Goal: Information Seeking & Learning: Learn about a topic

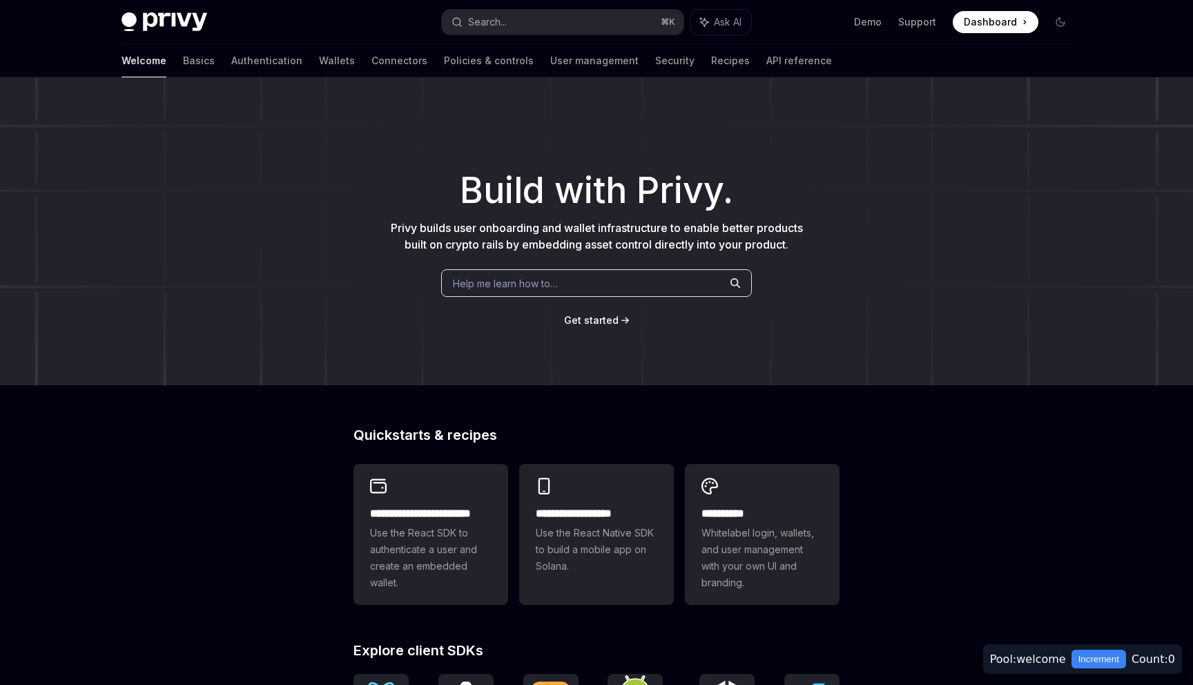
click at [584, 286] on div "Help me learn how to…" at bounding box center [596, 283] width 311 height 28
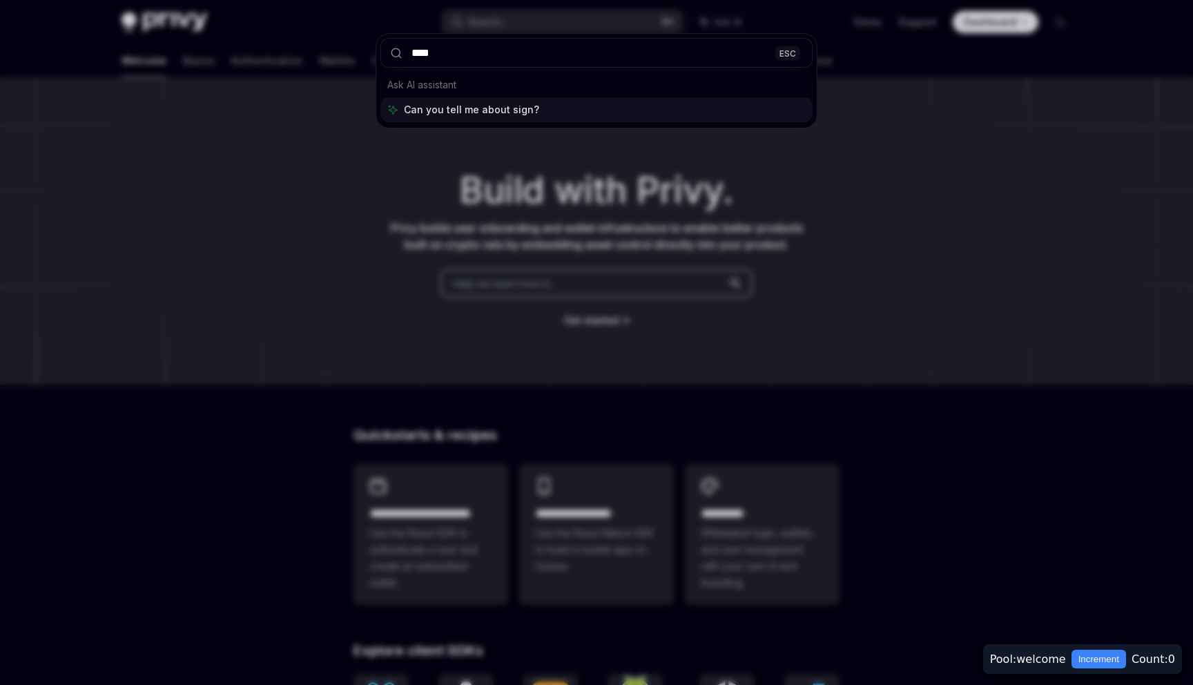
type input "****"
type textarea "*"
type input "****"
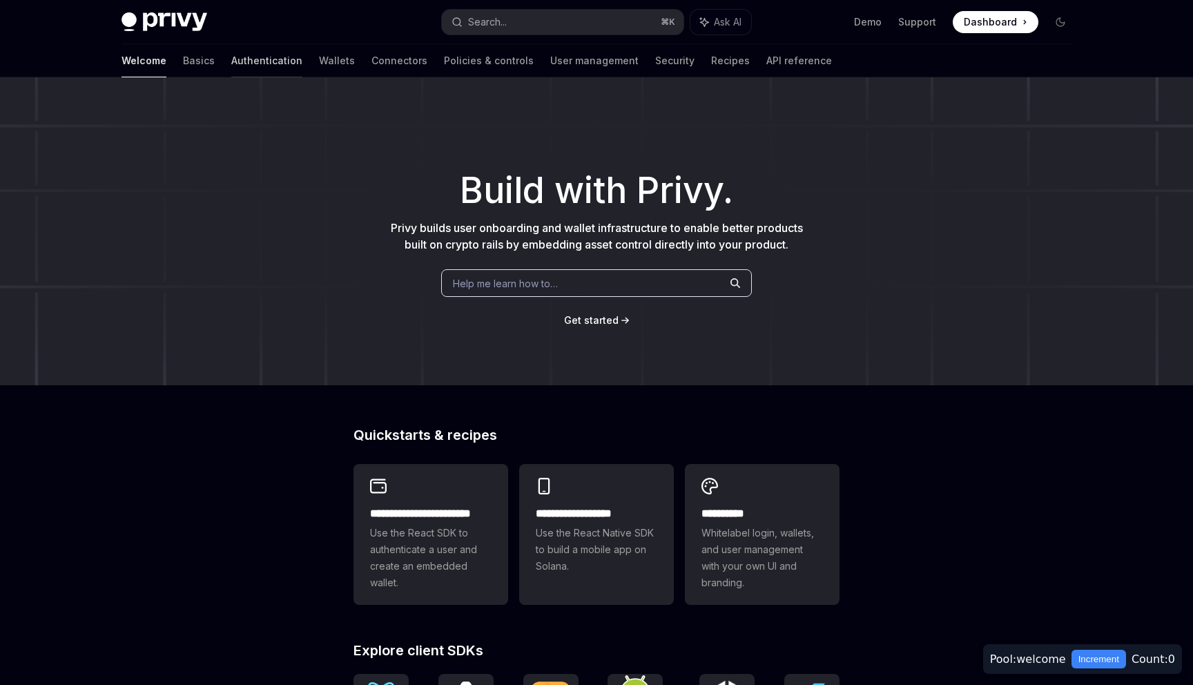
click at [231, 62] on link "Authentication" at bounding box center [266, 60] width 71 height 33
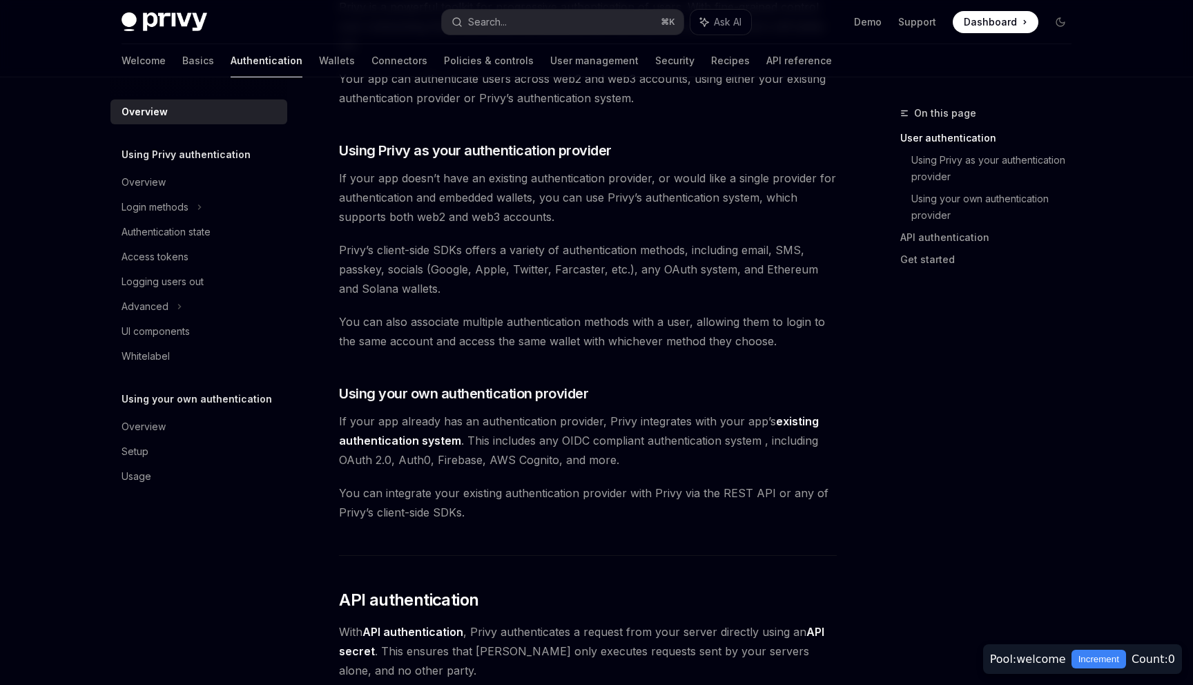
scroll to position [418, 0]
drag, startPoint x: 344, startPoint y: 149, endPoint x: 634, endPoint y: 169, distance: 290.5
click at [634, 169] on div "Privy’s wallet system supports granular controls on who can access wallets and …" at bounding box center [588, 423] width 498 height 1374
click at [707, 149] on h3 "​ Using Privy as your authentication provider" at bounding box center [588, 151] width 498 height 19
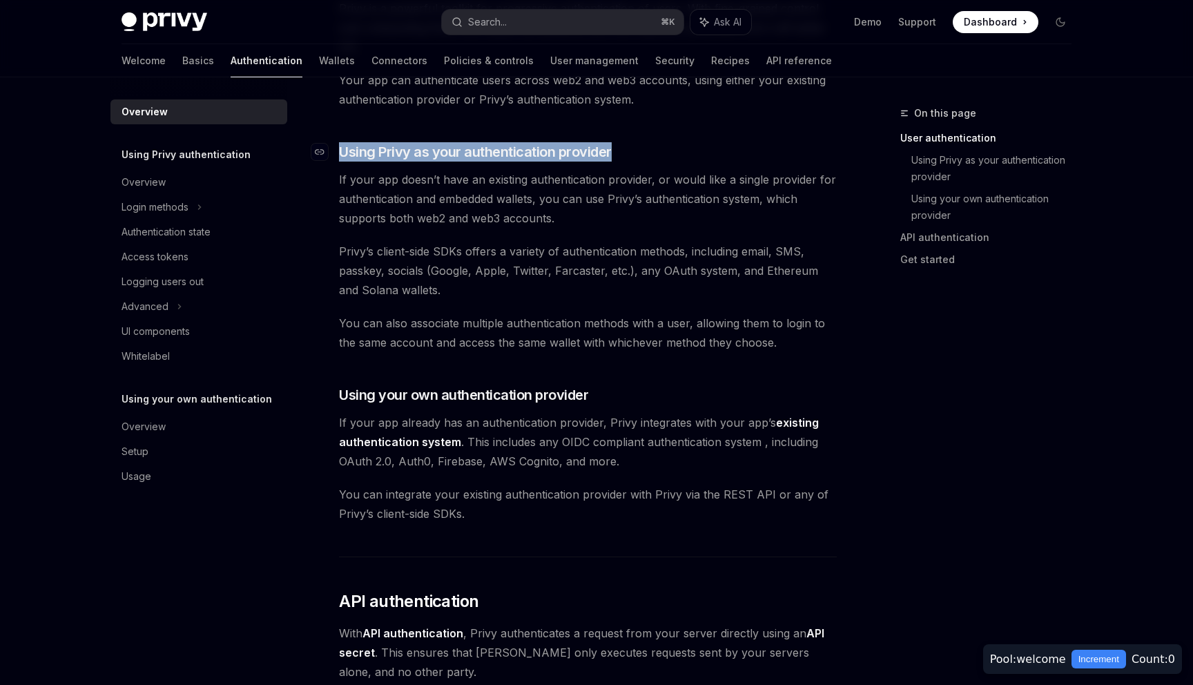
drag, startPoint x: 711, startPoint y: 152, endPoint x: 333, endPoint y: 153, distance: 377.5
click at [339, 153] on h3 "​ Using Privy as your authentication provider" at bounding box center [588, 151] width 498 height 19
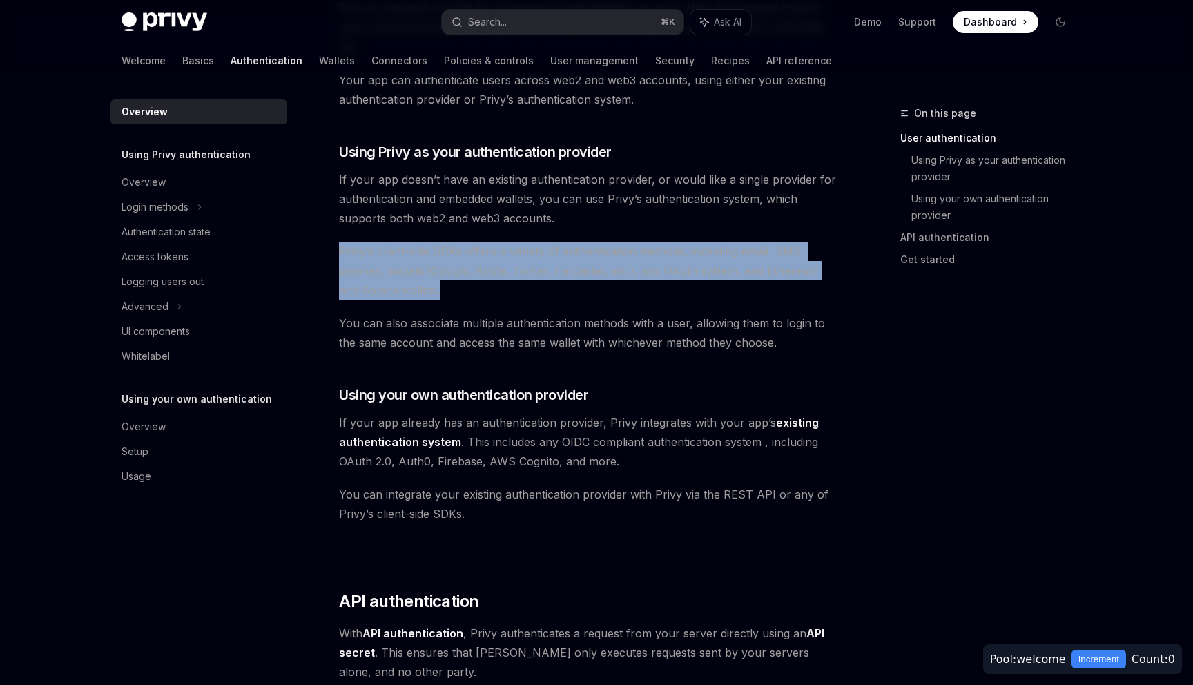
drag, startPoint x: 331, startPoint y: 253, endPoint x: 501, endPoint y: 293, distance: 174.9
click at [501, 293] on div "Overview OpenAI Open in ChatGPT OpenAI Open in ChatGPT Privy’s wallet system su…" at bounding box center [458, 500] width 762 height 1627
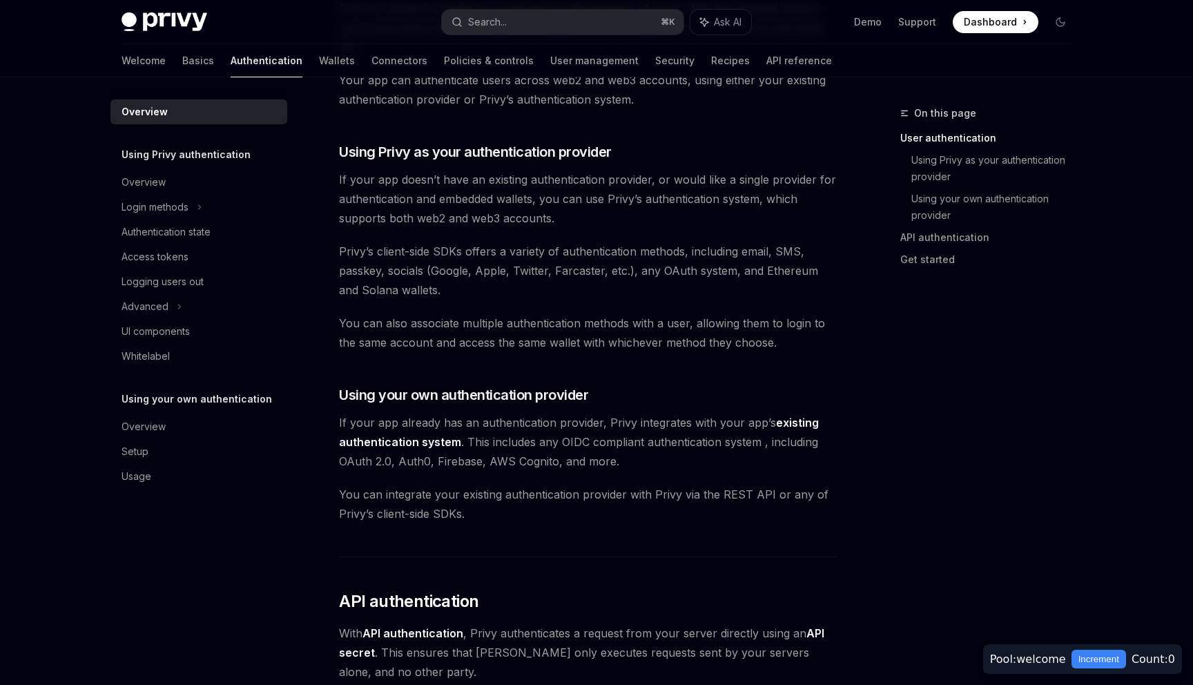
click at [457, 291] on span "Privy’s client-side SDKs offers a variety of authentication methods, including …" at bounding box center [588, 271] width 498 height 58
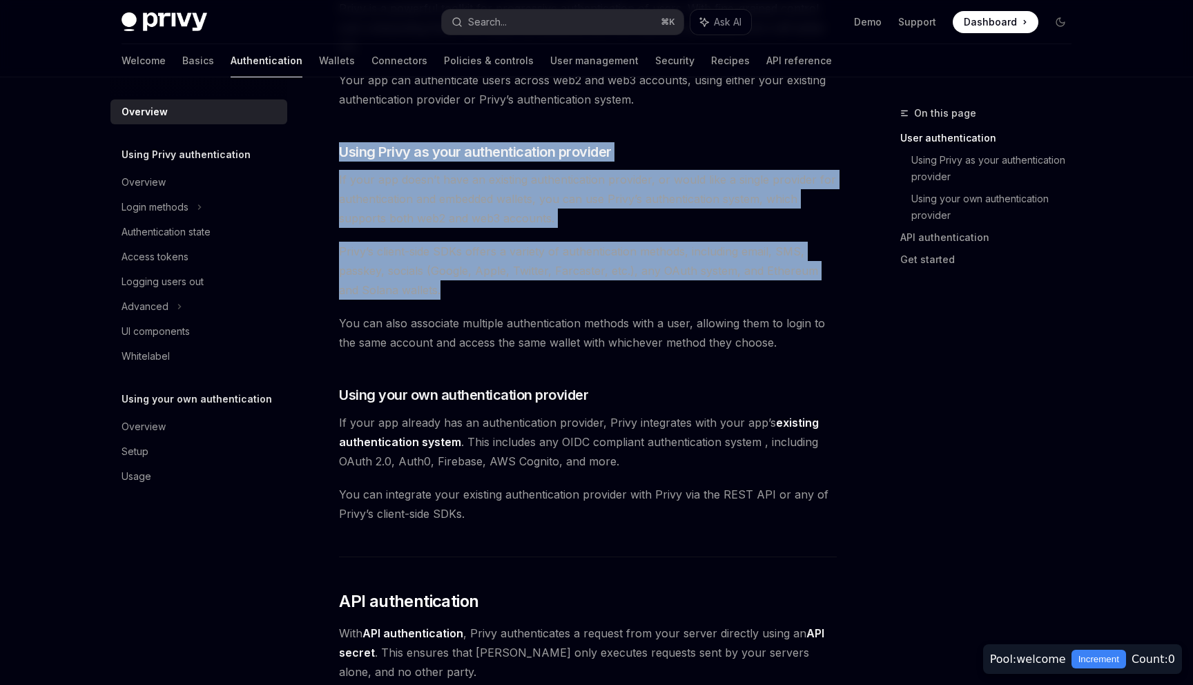
drag, startPoint x: 467, startPoint y: 291, endPoint x: 361, endPoint y: 138, distance: 185.9
click at [361, 138] on div "Privy’s wallet system supports granular controls on who can access wallets and …" at bounding box center [588, 423] width 498 height 1374
click at [441, 128] on div "Privy’s wallet system supports granular controls on who can access wallets and …" at bounding box center [588, 423] width 498 height 1374
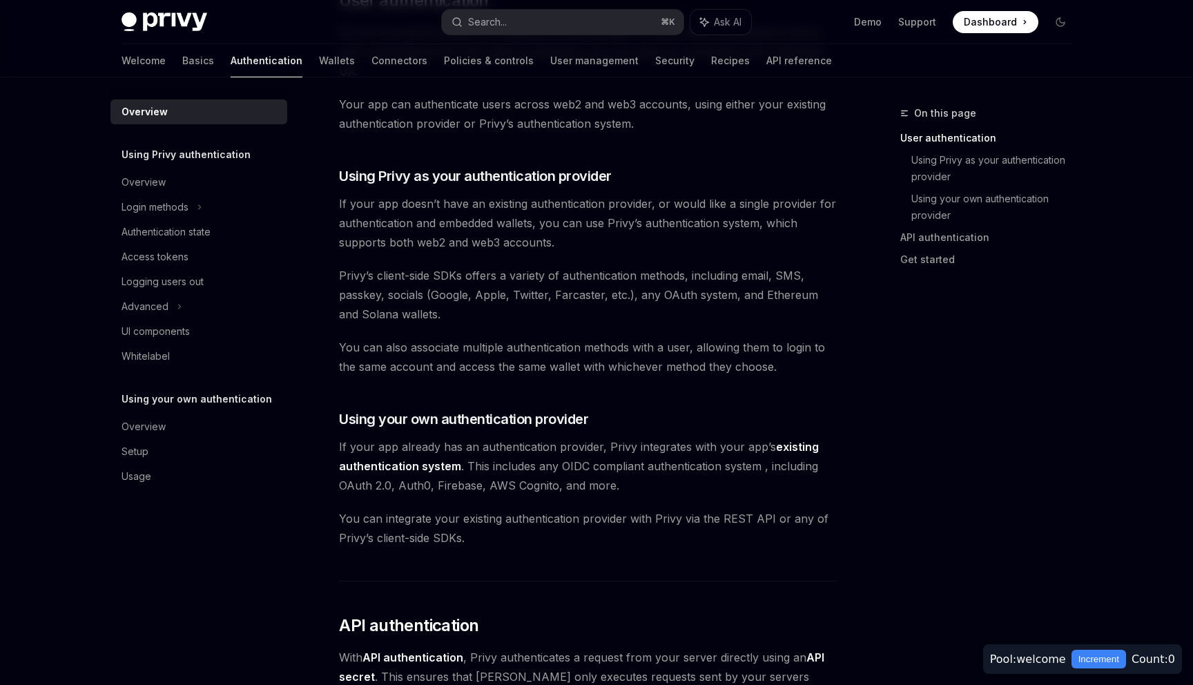
scroll to position [391, 0]
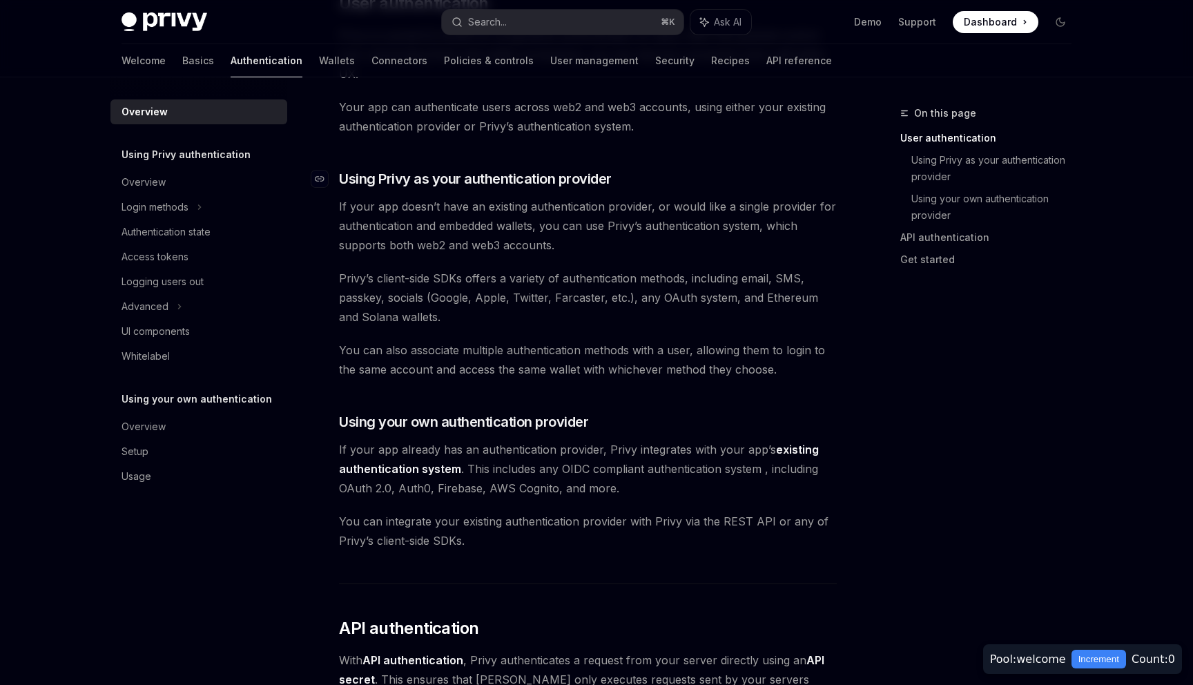
drag, startPoint x: 344, startPoint y: 175, endPoint x: 588, endPoint y: 184, distance: 244.5
click at [587, 184] on span "Using Privy as your authentication provider" at bounding box center [475, 178] width 273 height 19
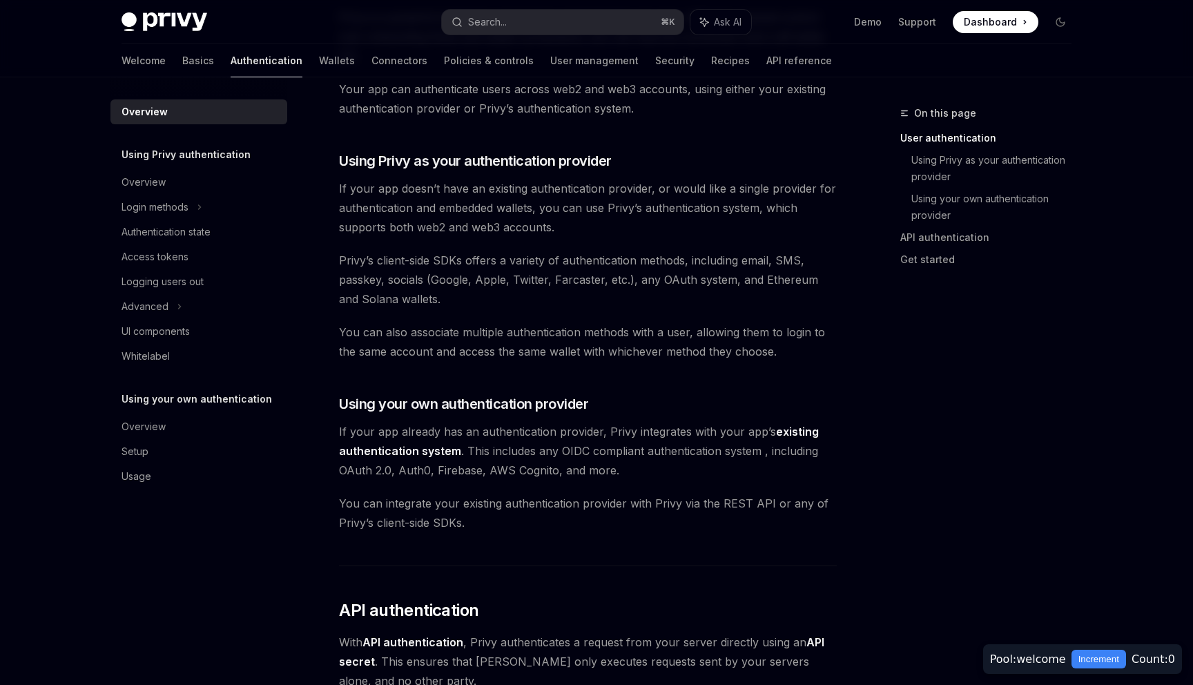
scroll to position [405, 0]
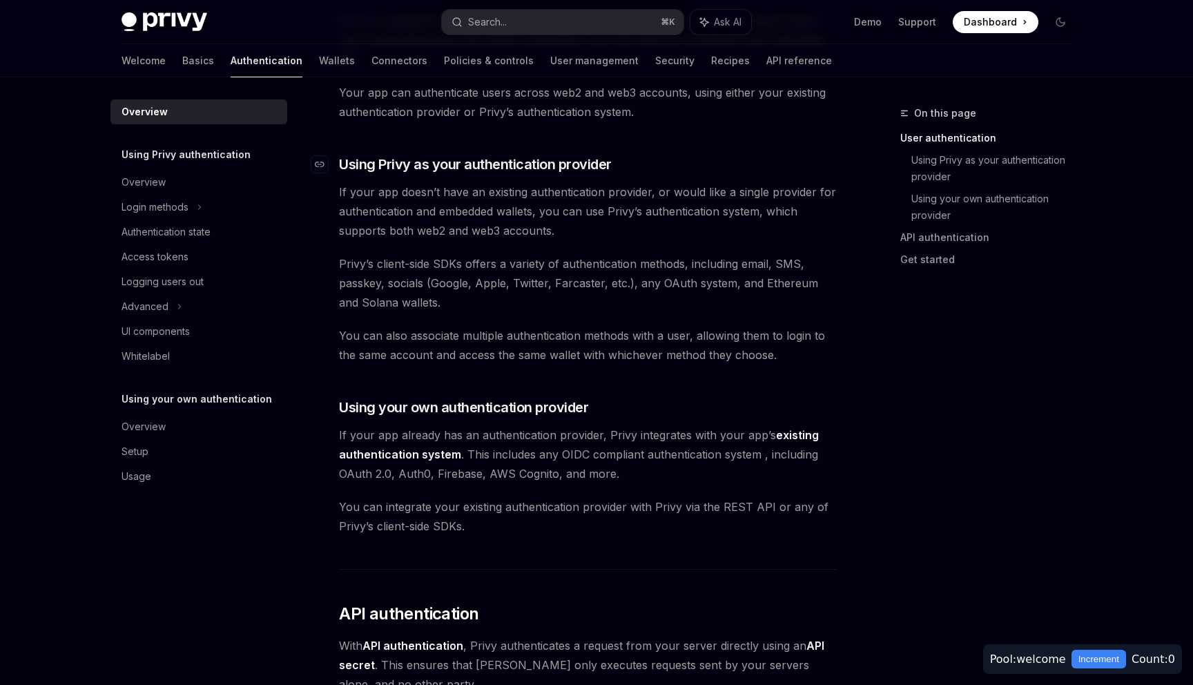
click at [565, 162] on span "Using Privy as your authentication provider" at bounding box center [475, 164] width 273 height 19
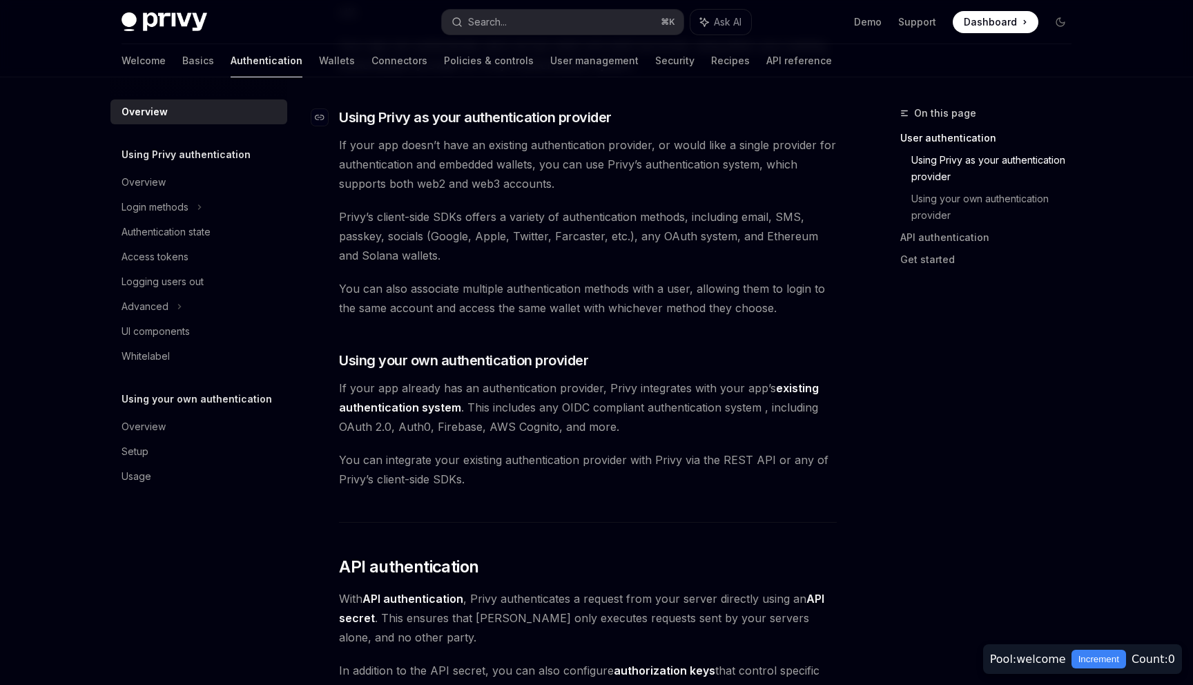
scroll to position [455, 0]
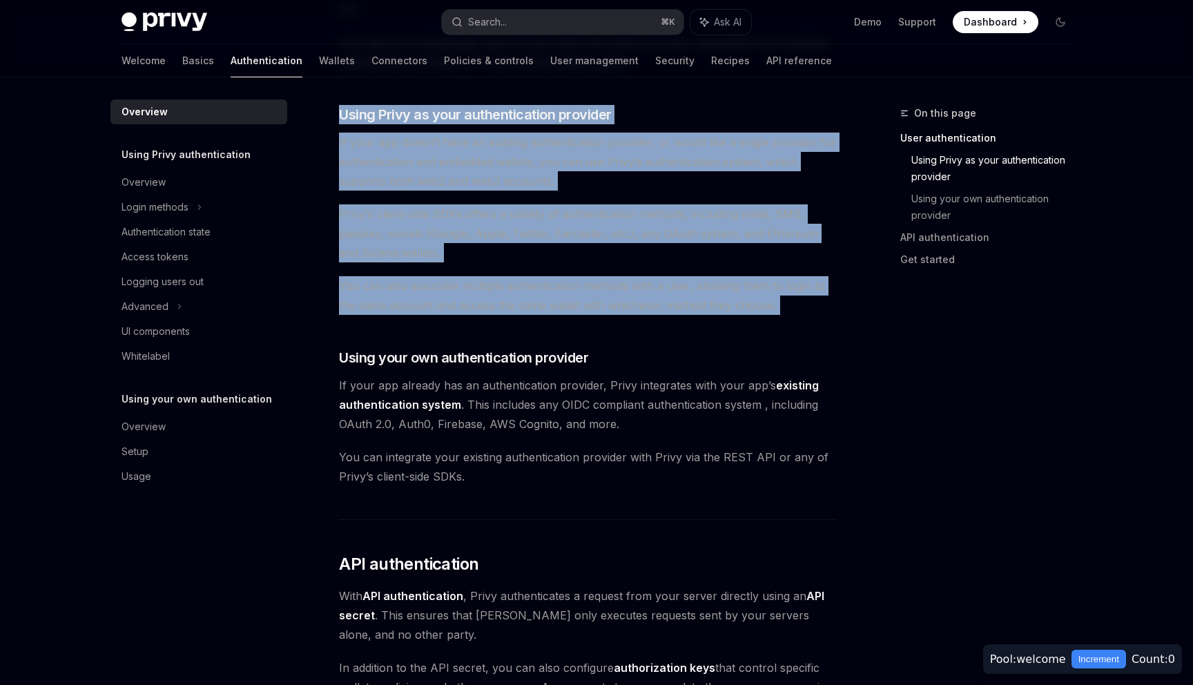
drag, startPoint x: 339, startPoint y: 108, endPoint x: 816, endPoint y: 319, distance: 521.3
click at [816, 319] on div "Privy’s wallet system supports granular controls on who can access wallets and …" at bounding box center [588, 385] width 498 height 1374
click at [793, 308] on span "You can also associate multiple authentication methods with a user, allowing th…" at bounding box center [588, 295] width 498 height 39
drag, startPoint x: 803, startPoint y: 303, endPoint x: 324, endPoint y: 104, distance: 518.2
click at [324, 104] on div "Overview OpenAI Open in ChatGPT OpenAI Open in ChatGPT Privy’s wallet system su…" at bounding box center [458, 463] width 762 height 1627
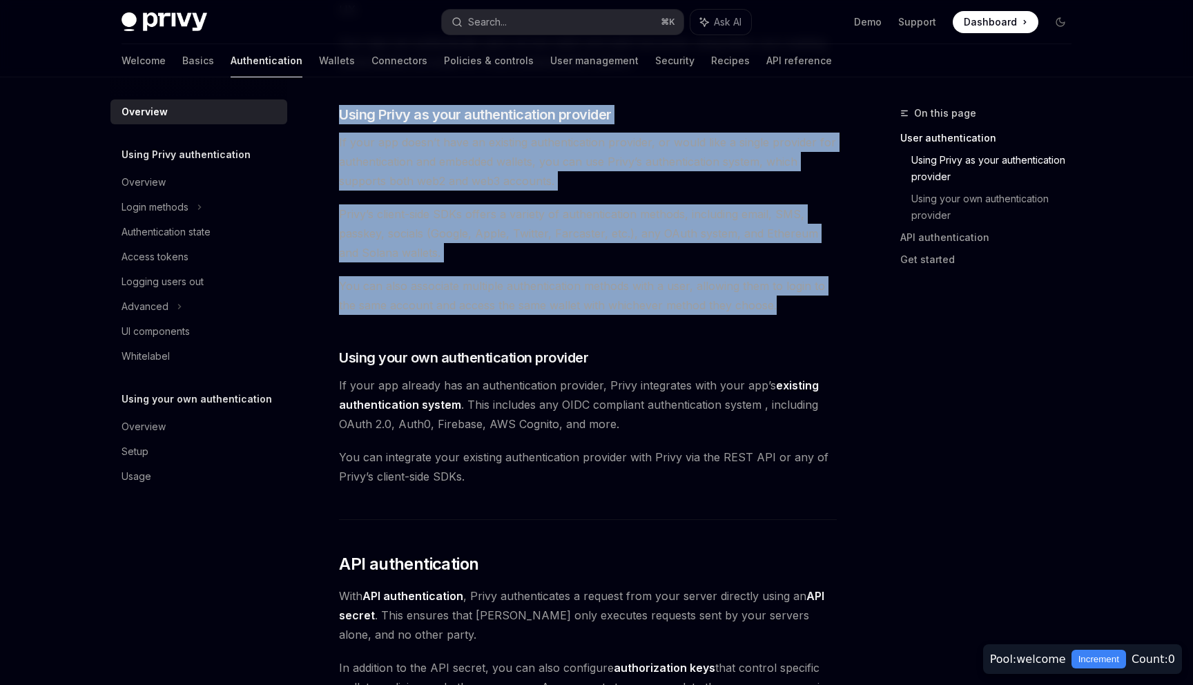
click at [798, 301] on span "You can also associate multiple authentication methods with a user, allowing th…" at bounding box center [588, 295] width 498 height 39
drag, startPoint x: 317, startPoint y: 95, endPoint x: 821, endPoint y: 306, distance: 546.5
click at [821, 306] on div "Overview OpenAI Open in ChatGPT OpenAI Open in ChatGPT Privy’s wallet system su…" at bounding box center [458, 463] width 762 height 1627
click at [821, 306] on span "You can also associate multiple authentication methods with a user, allowing th…" at bounding box center [588, 295] width 498 height 39
drag, startPoint x: 783, startPoint y: 306, endPoint x: 335, endPoint y: 99, distance: 493.1
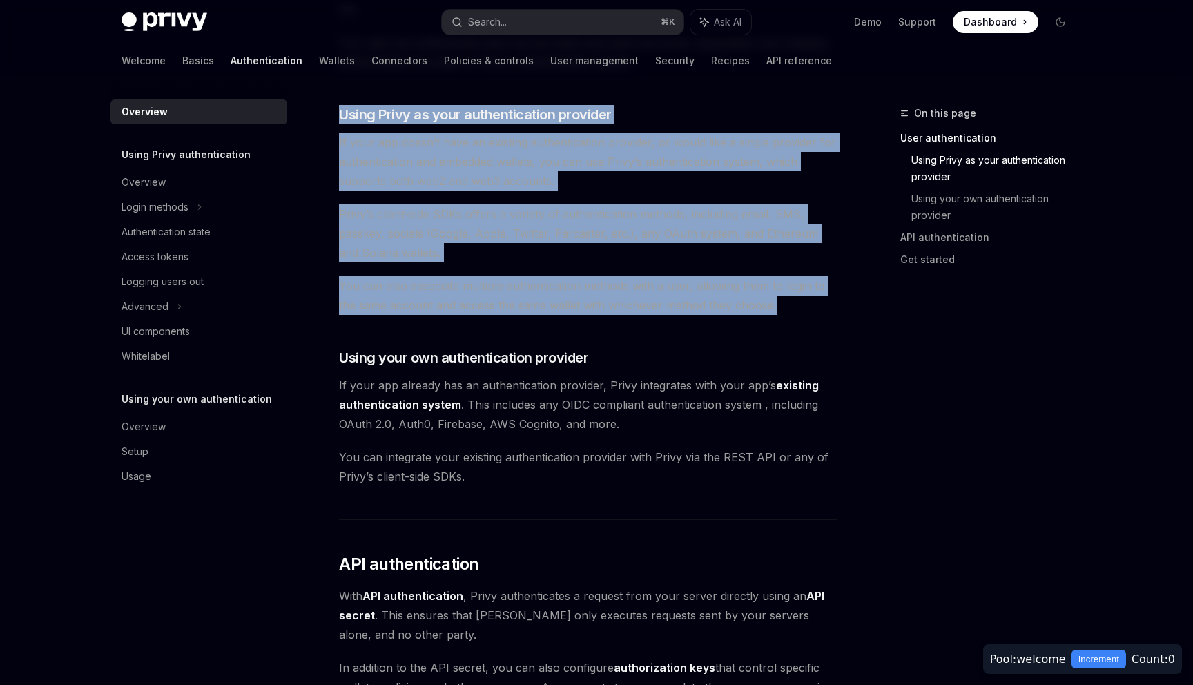
click at [335, 99] on div "Overview OpenAI Open in ChatGPT OpenAI Open in ChatGPT Privy’s wallet system su…" at bounding box center [458, 463] width 762 height 1627
click at [662, 233] on span "Privy’s client-side SDKs offers a variety of authentication methods, including …" at bounding box center [588, 233] width 498 height 58
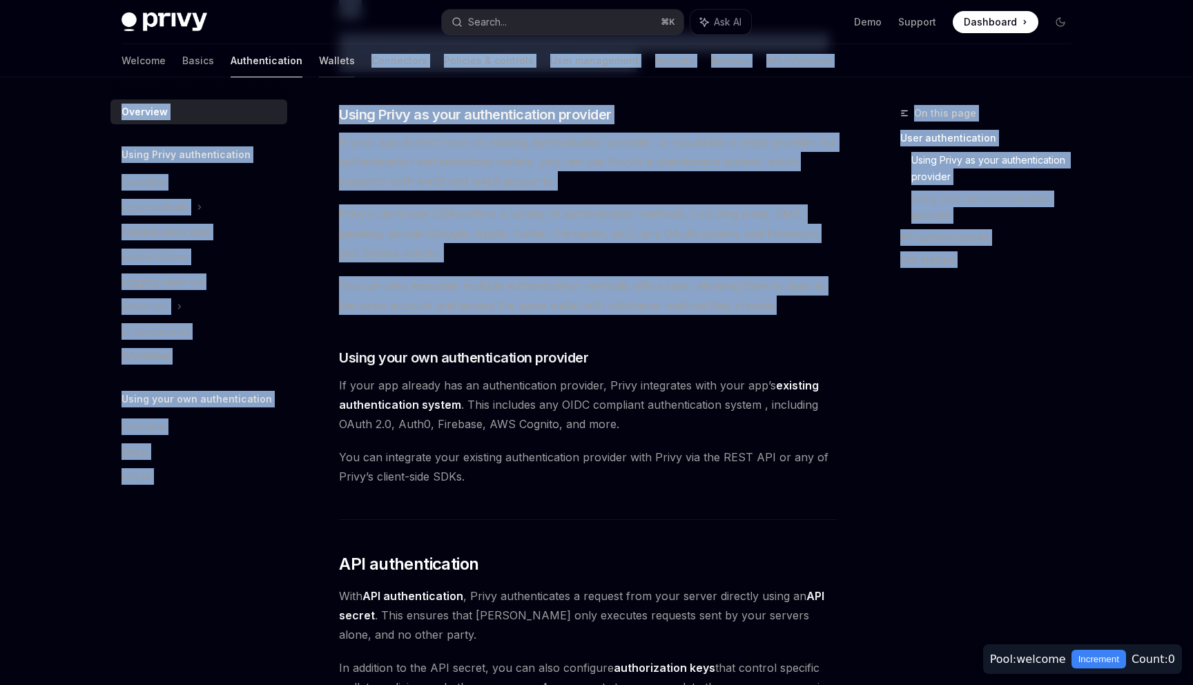
drag, startPoint x: 803, startPoint y: 308, endPoint x: 286, endPoint y: 74, distance: 568.0
click at [286, 74] on div "Privy Docs home page Search... ⌘ K Ask AI Demo Support Dashboard Dashboard Sear…" at bounding box center [596, 411] width 1193 height 1732
click at [506, 181] on span "If your app doesn’t have an existing authentication provider, or would like a s…" at bounding box center [588, 162] width 498 height 58
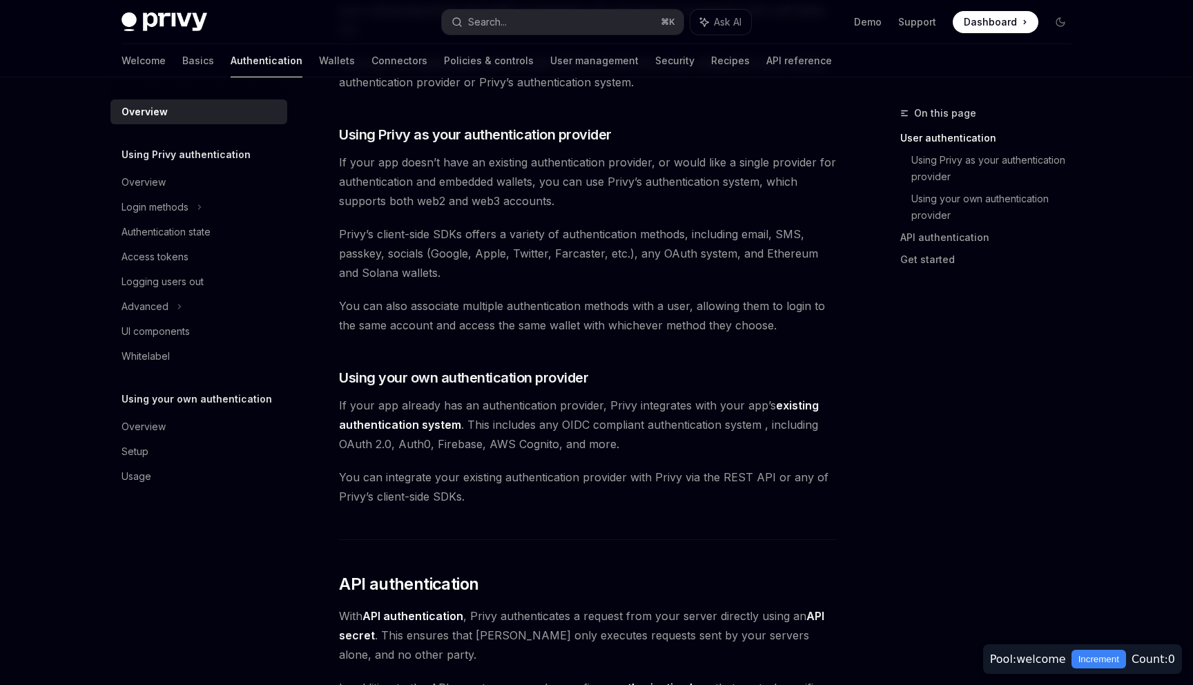
scroll to position [429, 0]
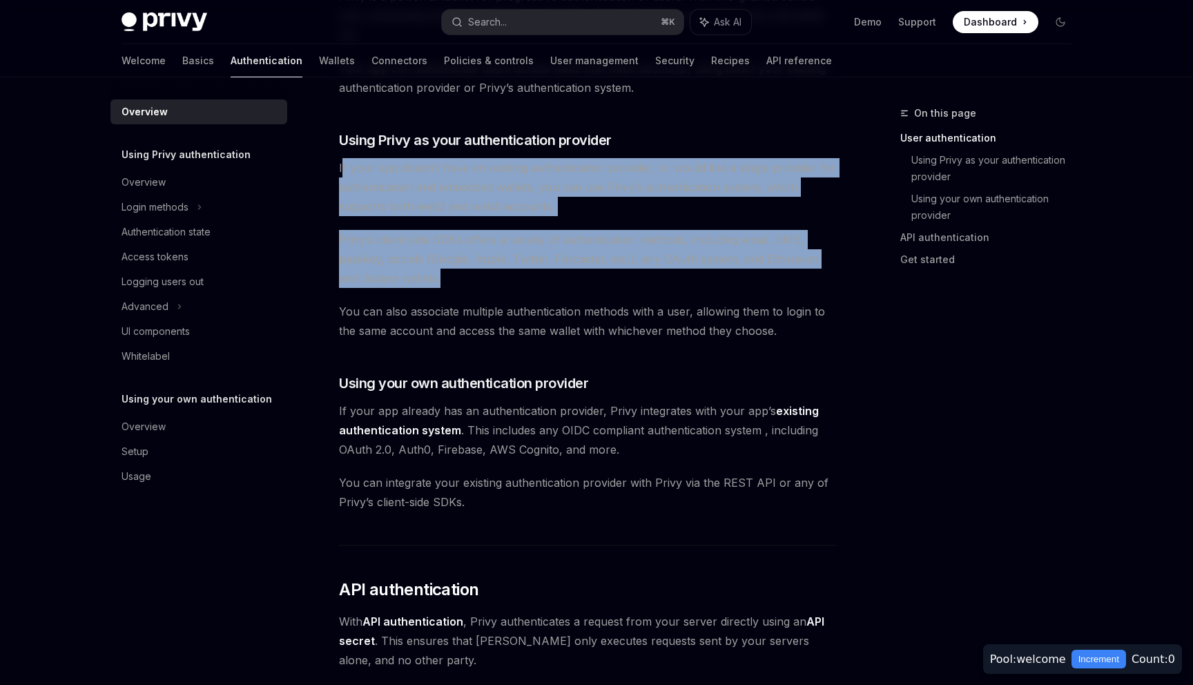
drag, startPoint x: 482, startPoint y: 286, endPoint x: 341, endPoint y: 170, distance: 183.4
click at [341, 170] on div "Privy’s wallet system supports granular controls on who can access wallets and …" at bounding box center [588, 411] width 498 height 1374
click at [490, 233] on span "Privy’s client-side SDKs offers a variety of authentication methods, including …" at bounding box center [588, 259] width 498 height 58
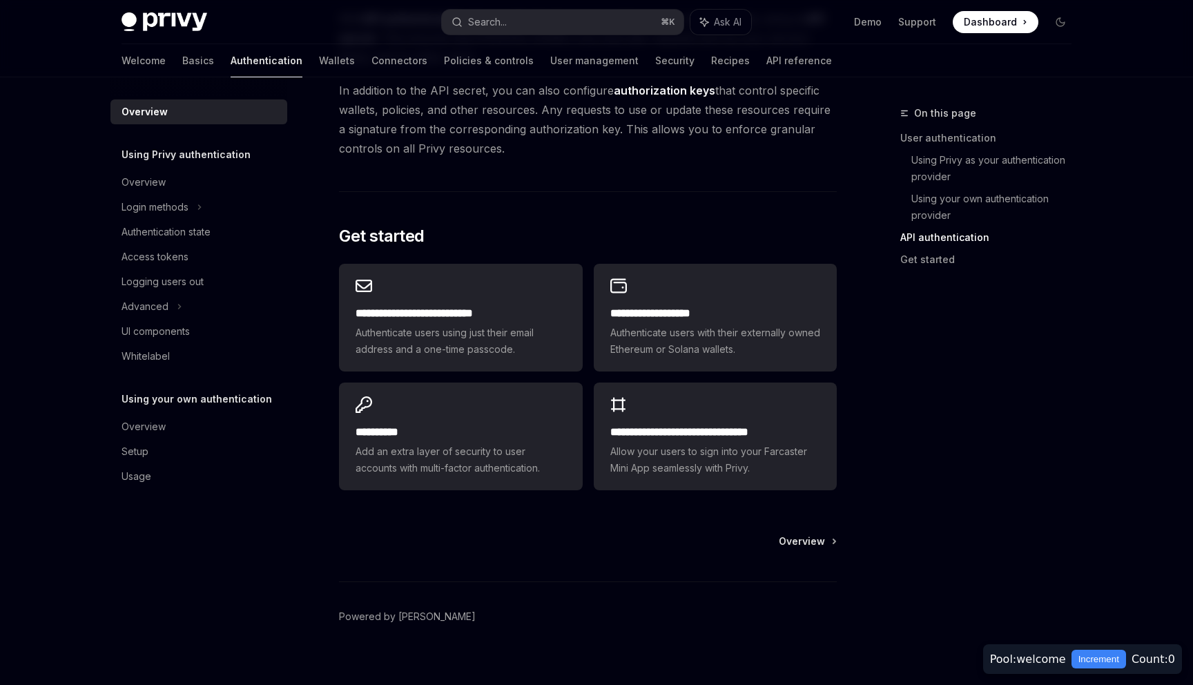
scroll to position [1048, 0]
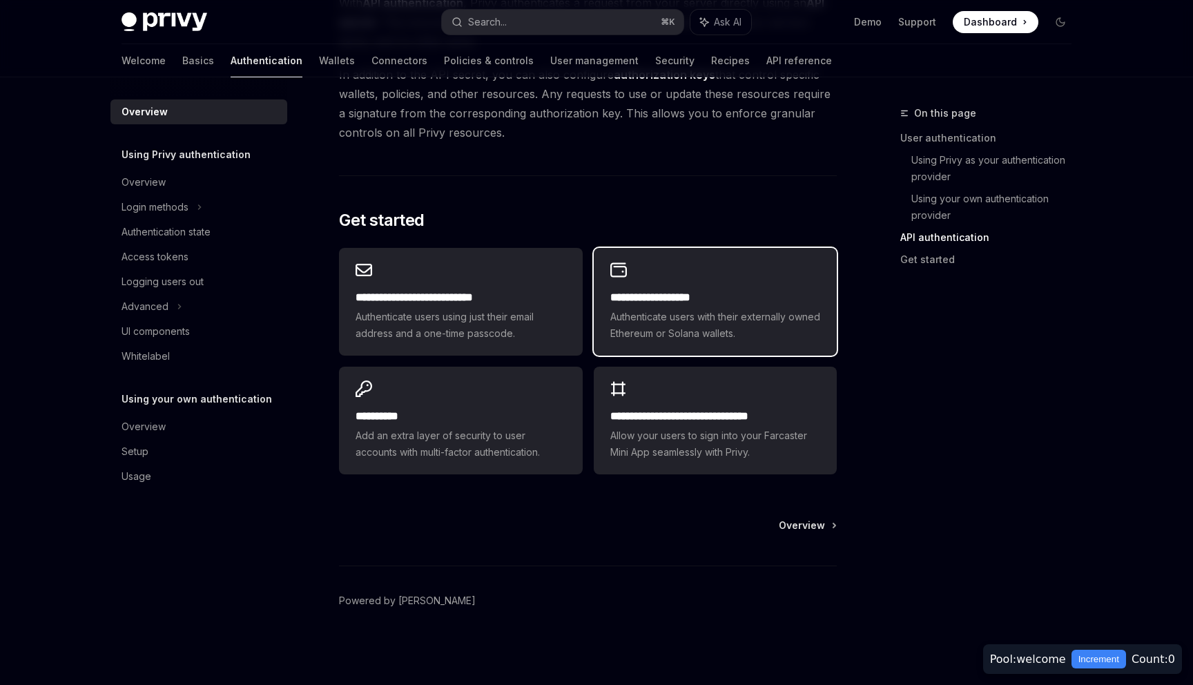
click at [671, 275] on div "**********" at bounding box center [715, 302] width 243 height 108
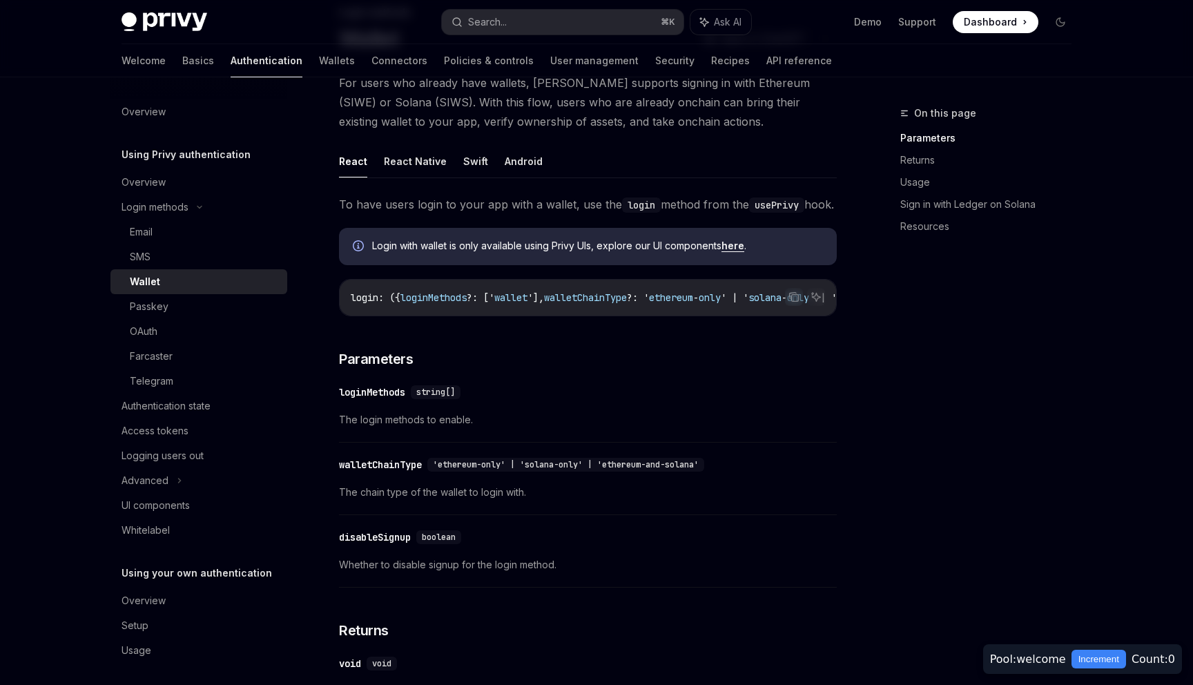
scroll to position [129, 0]
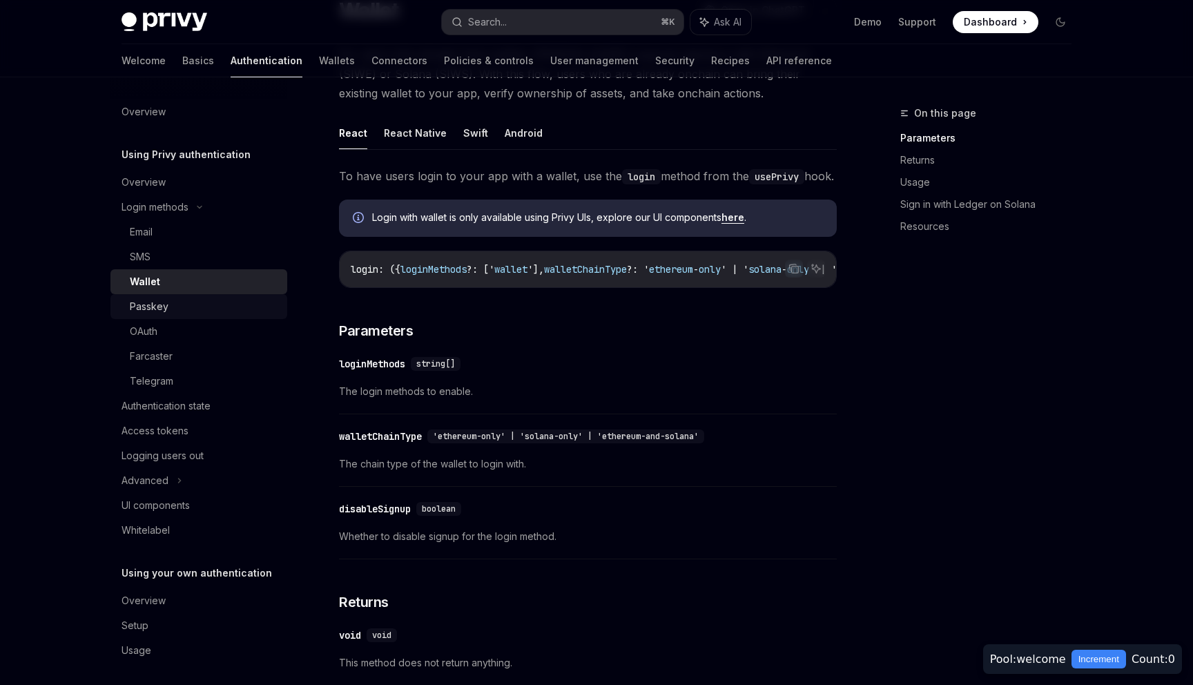
click at [159, 304] on div "Passkey" at bounding box center [149, 306] width 39 height 17
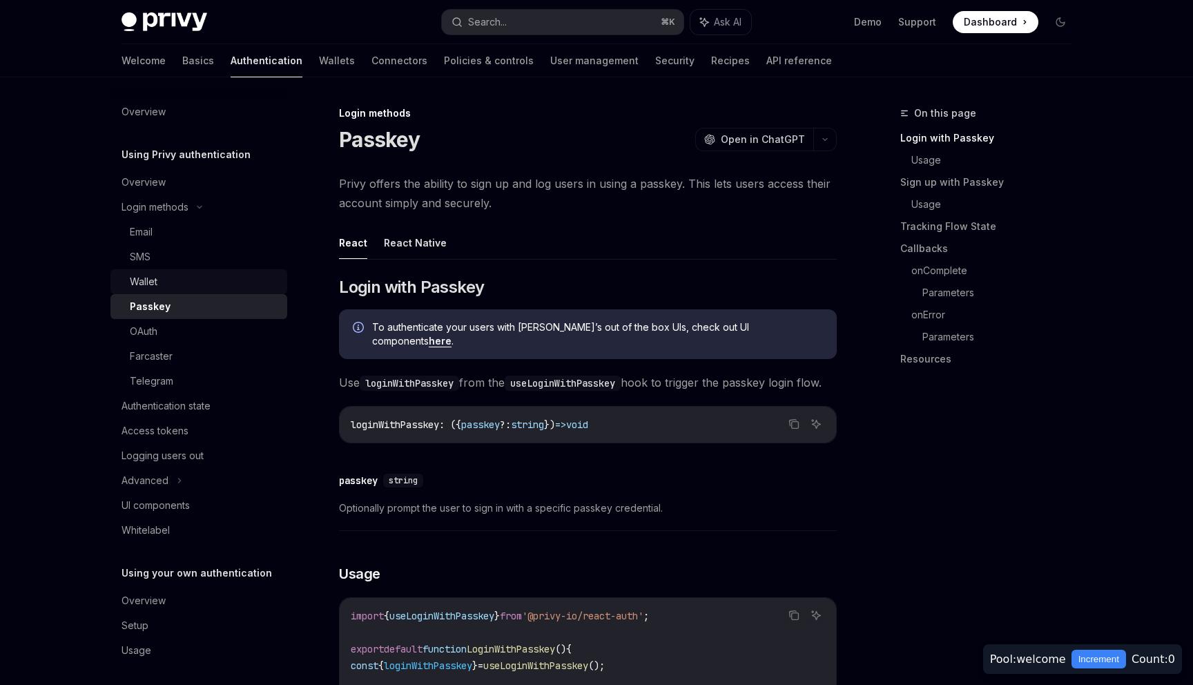
click at [173, 285] on div "Wallet" at bounding box center [204, 281] width 149 height 17
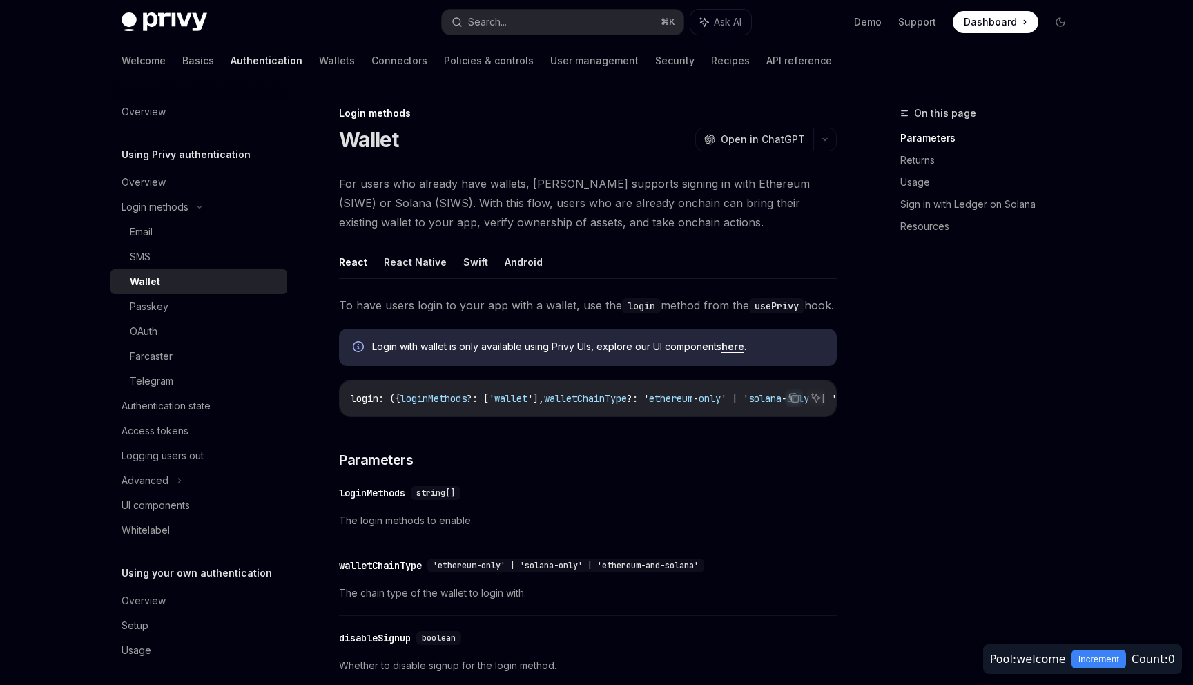
click at [192, 283] on div "Wallet" at bounding box center [204, 281] width 149 height 17
click at [406, 271] on button "React Native" at bounding box center [415, 262] width 63 height 32
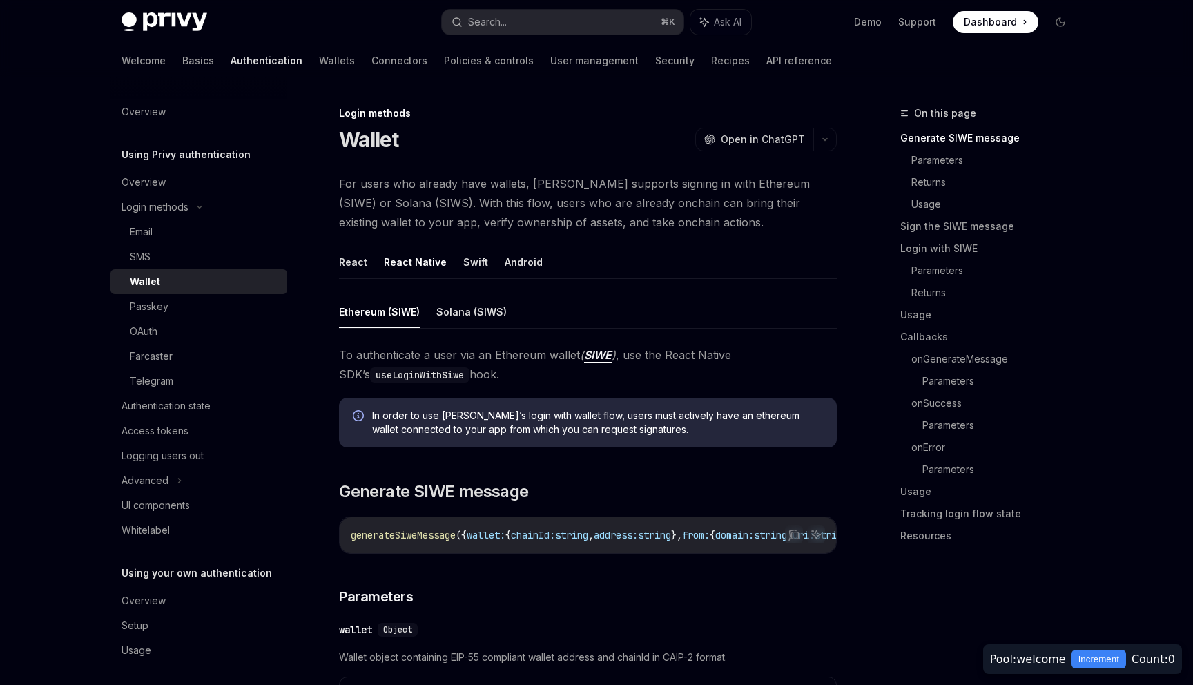
click at [358, 268] on button "React" at bounding box center [353, 262] width 28 height 32
type textarea "*"
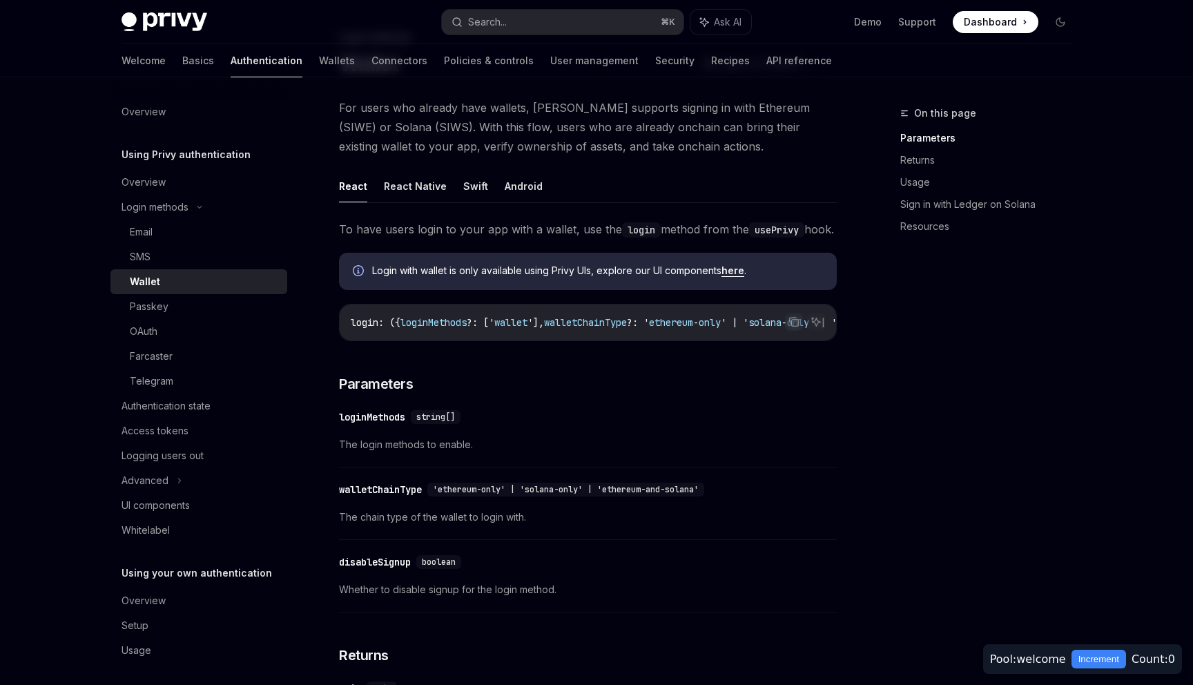
scroll to position [68, 0]
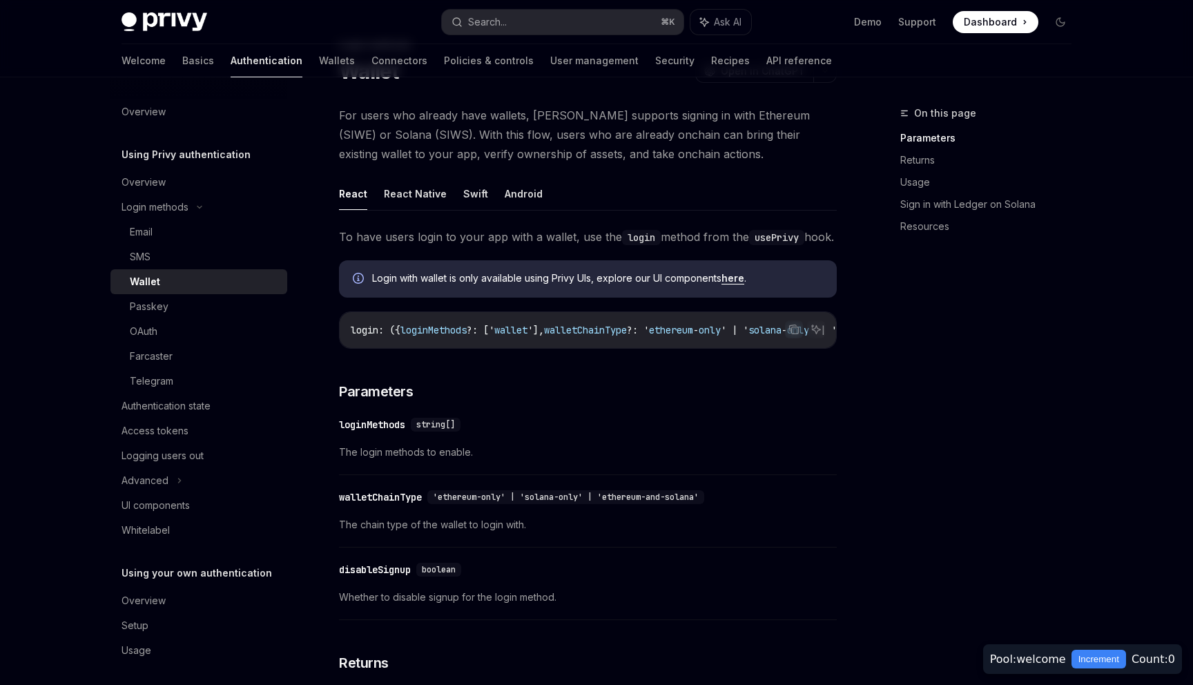
click at [524, 336] on span "wallet" at bounding box center [510, 330] width 33 height 12
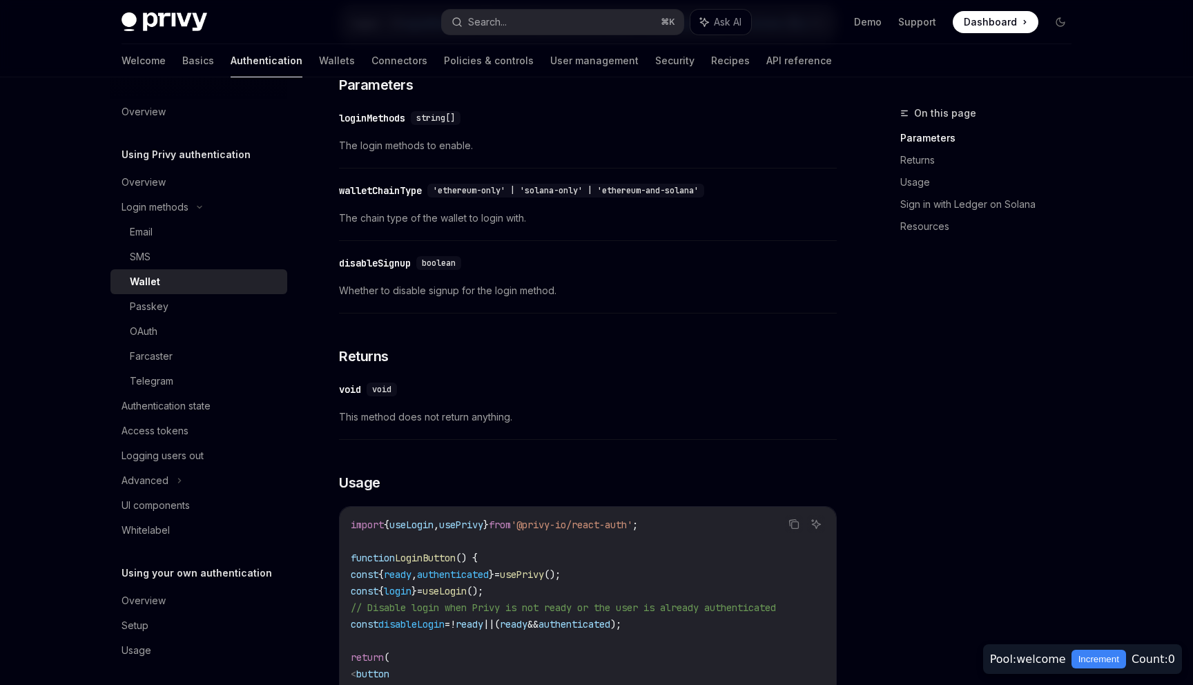
scroll to position [383, 0]
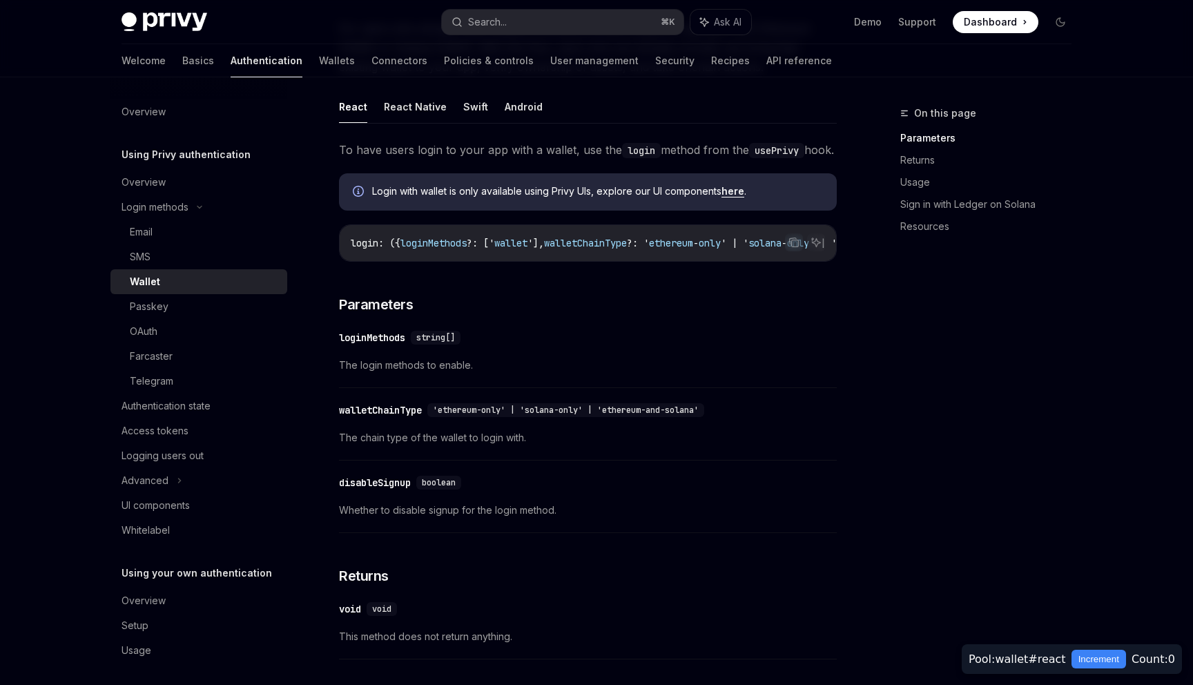
scroll to position [155, 0]
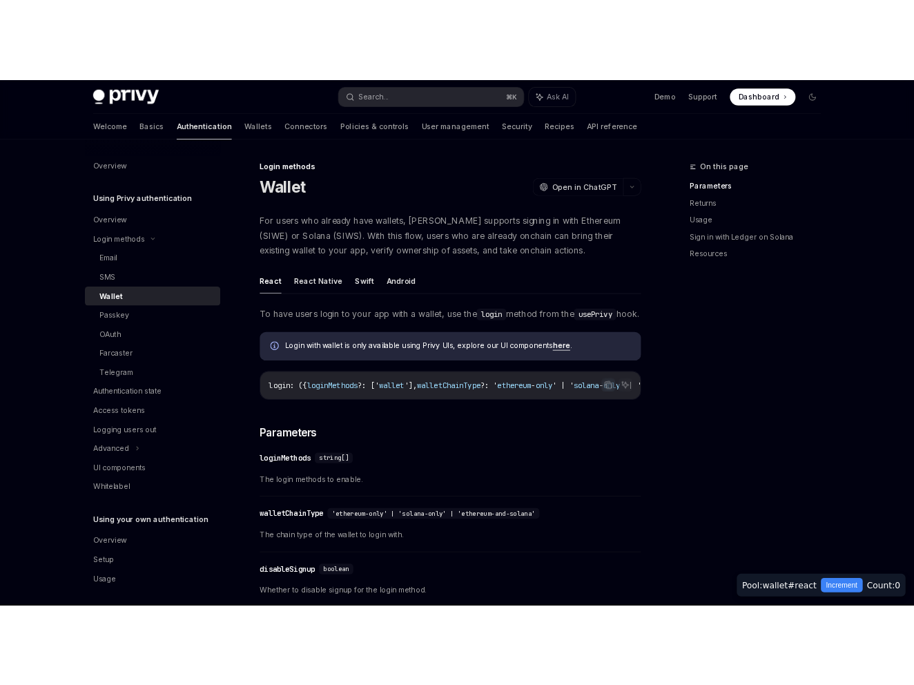
scroll to position [155, 0]
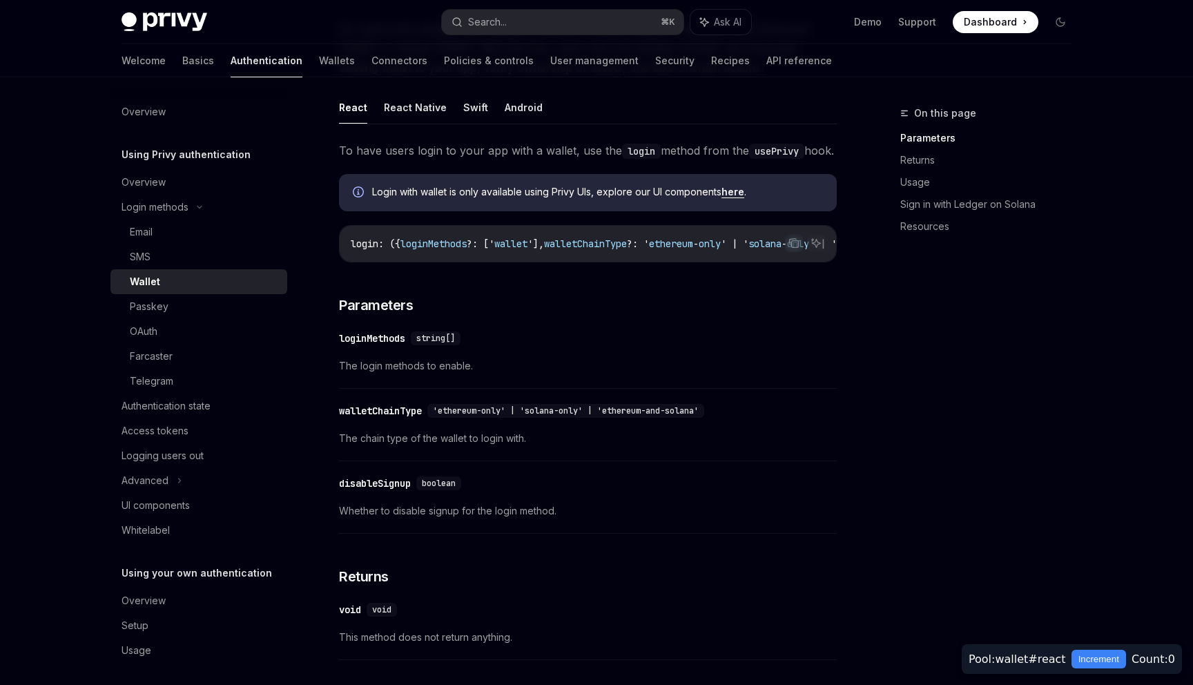
type textarea "*"
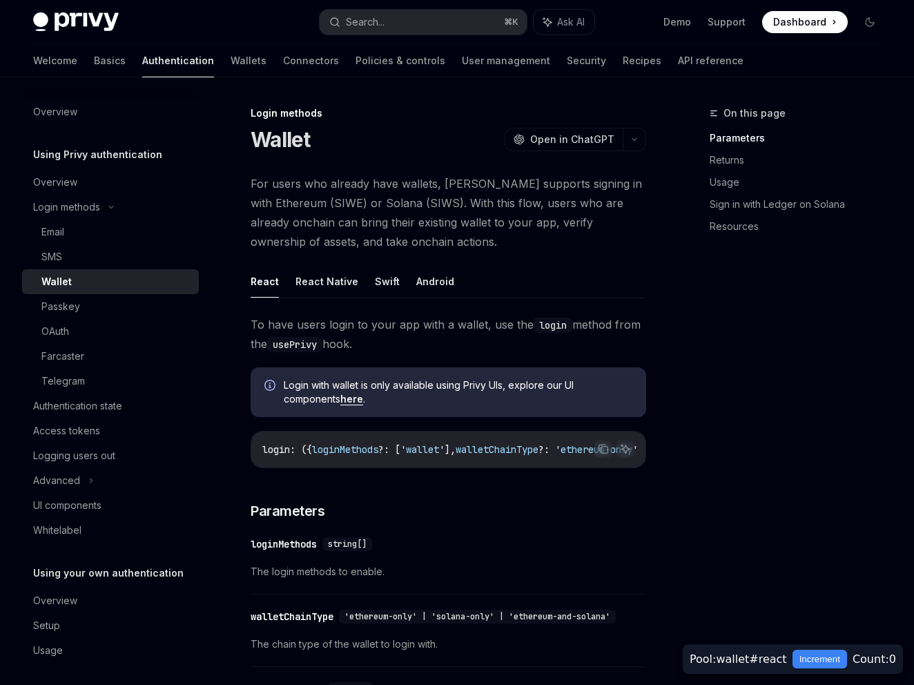
scroll to position [174, 0]
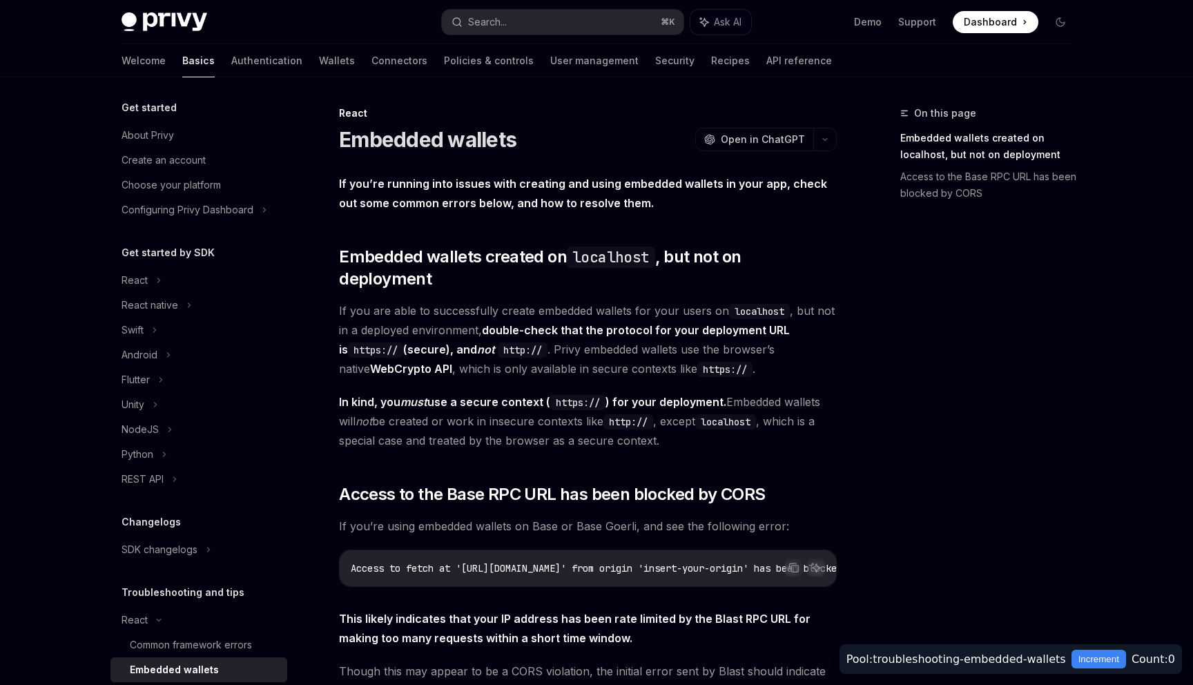
click at [502, 342] on code "http://" at bounding box center [523, 349] width 50 height 15
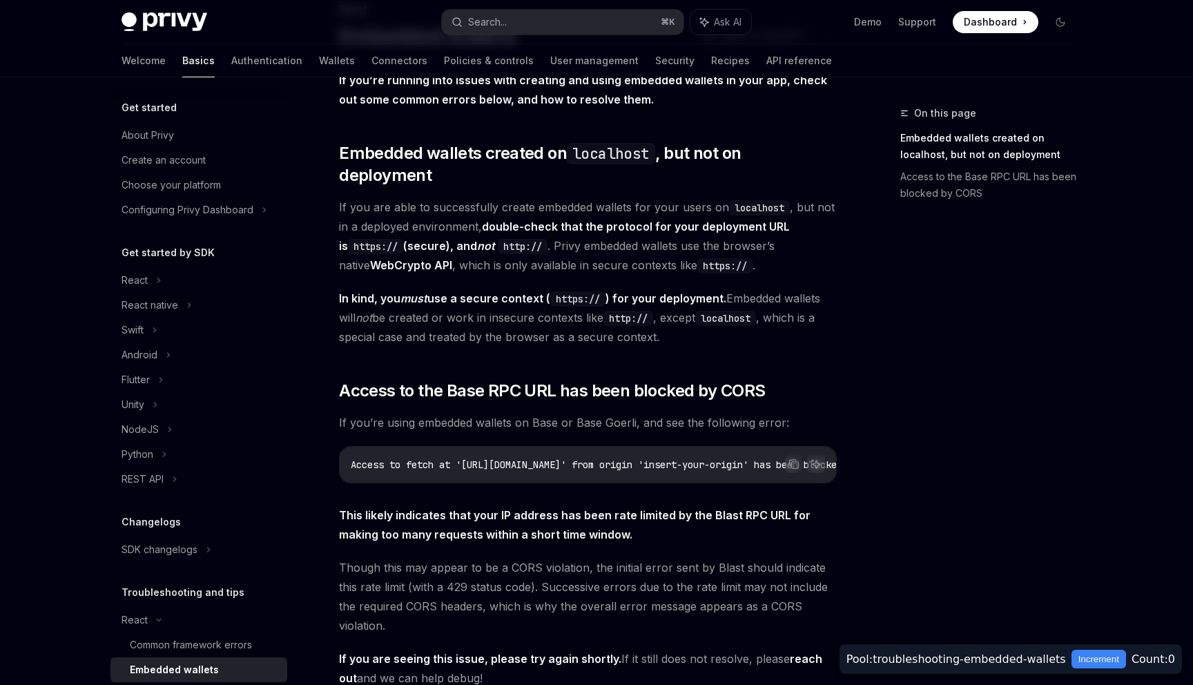
scroll to position [21, 0]
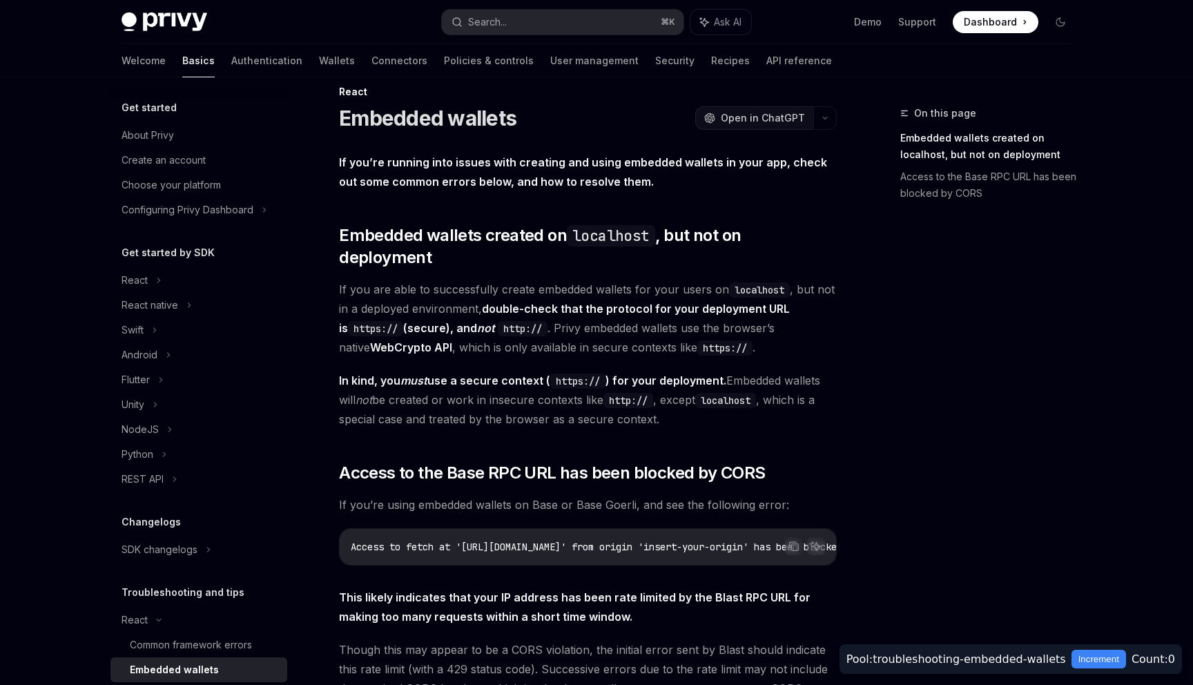
click at [765, 117] on span "Open in ChatGPT" at bounding box center [762, 118] width 84 height 14
